Goal: Task Accomplishment & Management: Use online tool/utility

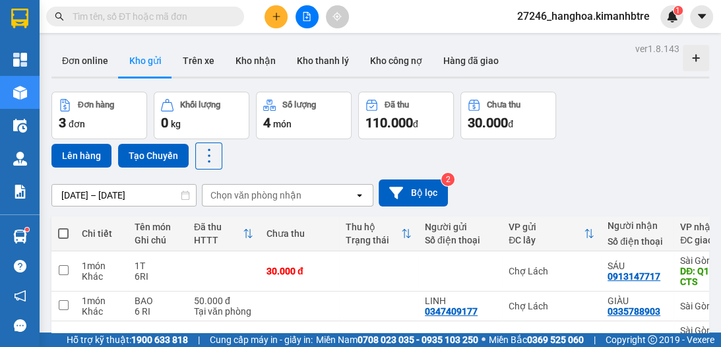
scroll to position [53, 0]
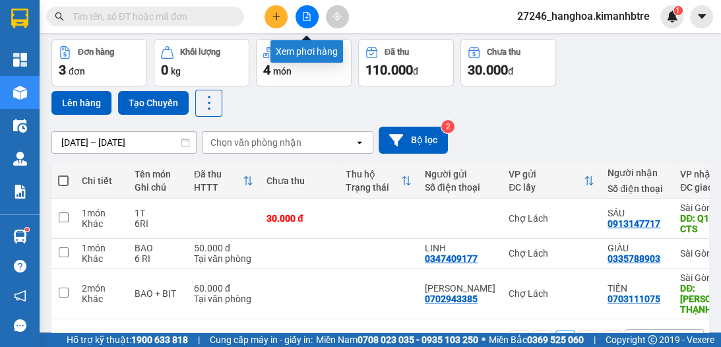
click at [310, 15] on icon "file-add" at bounding box center [306, 16] width 7 height 9
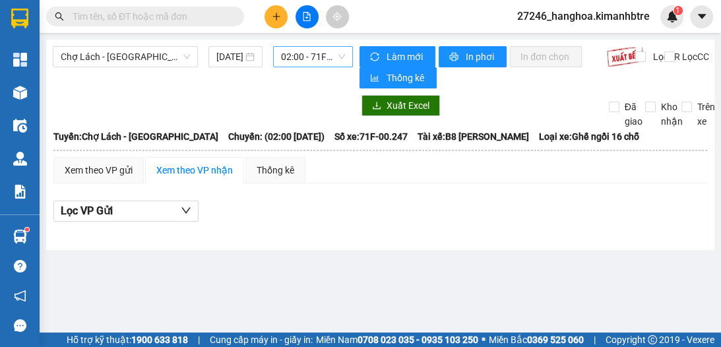
click at [295, 55] on span "02:00 - 71F-00.247" at bounding box center [313, 57] width 64 height 20
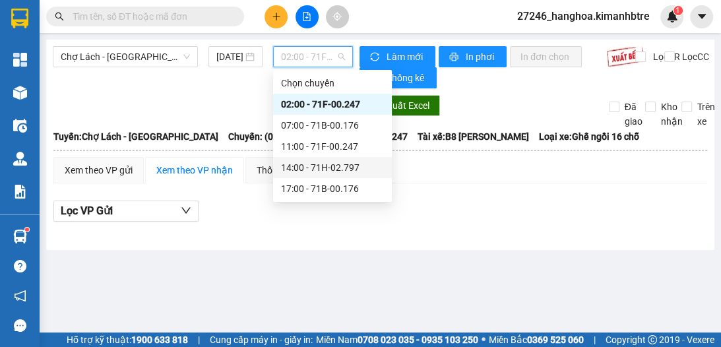
click at [301, 168] on div "14:00 - 71H-02.797" at bounding box center [332, 167] width 103 height 15
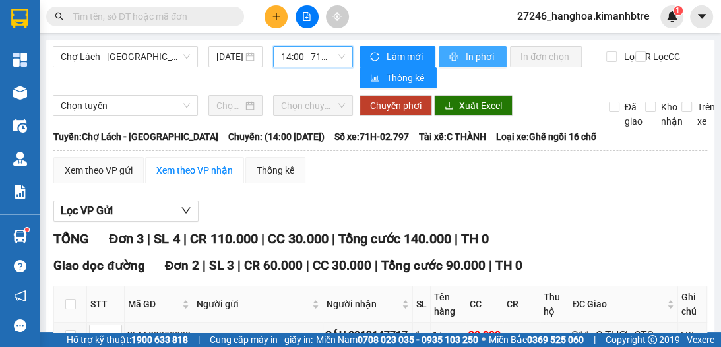
drag, startPoint x: 467, startPoint y: 53, endPoint x: 455, endPoint y: 90, distance: 39.4
click at [467, 53] on span "In phơi" at bounding box center [481, 56] width 30 height 15
